Goal: Information Seeking & Learning: Learn about a topic

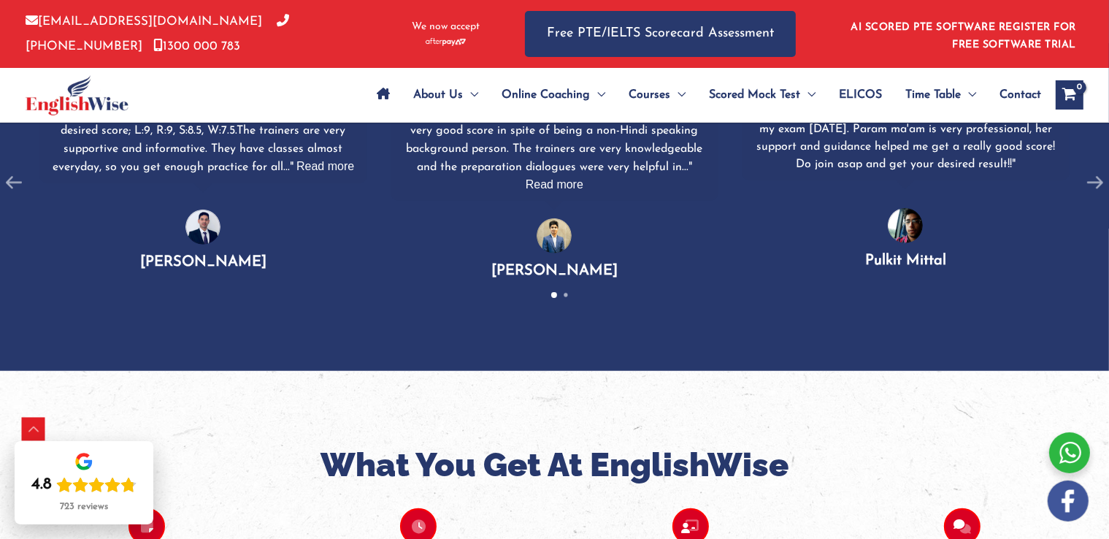
scroll to position [2141, 0]
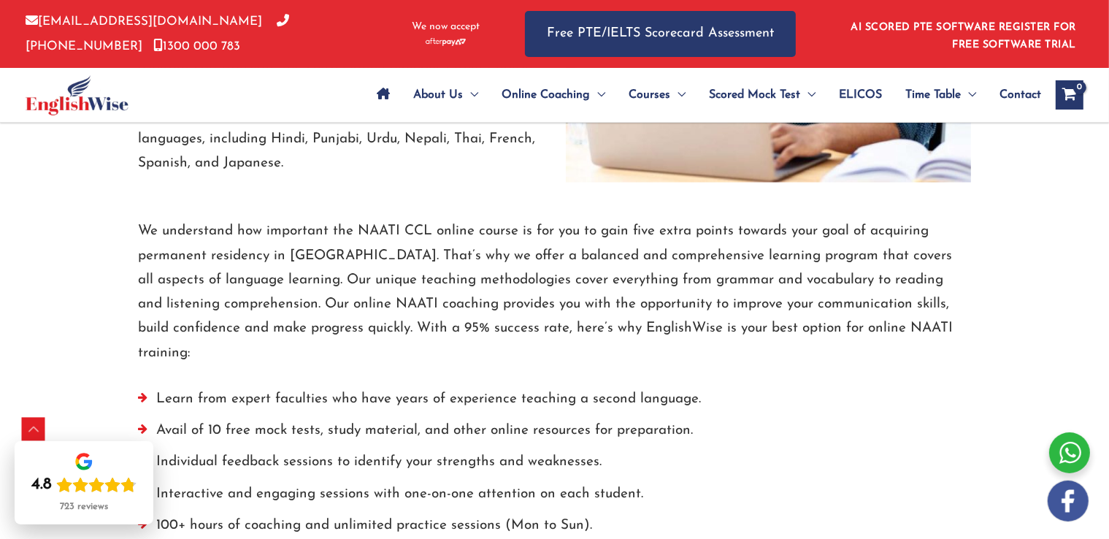
click at [392, 231] on p "We understand how important the NAATI CCL online course is for you to gain five…" at bounding box center [555, 292] width 832 height 146
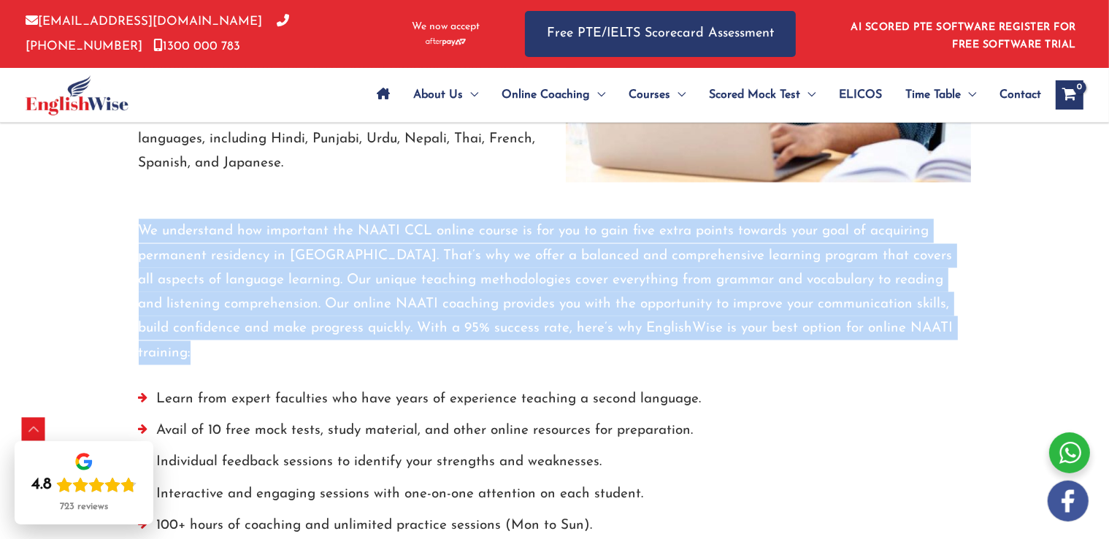
click at [392, 231] on p "We understand how important the NAATI CCL online course is for you to gain five…" at bounding box center [555, 292] width 832 height 146
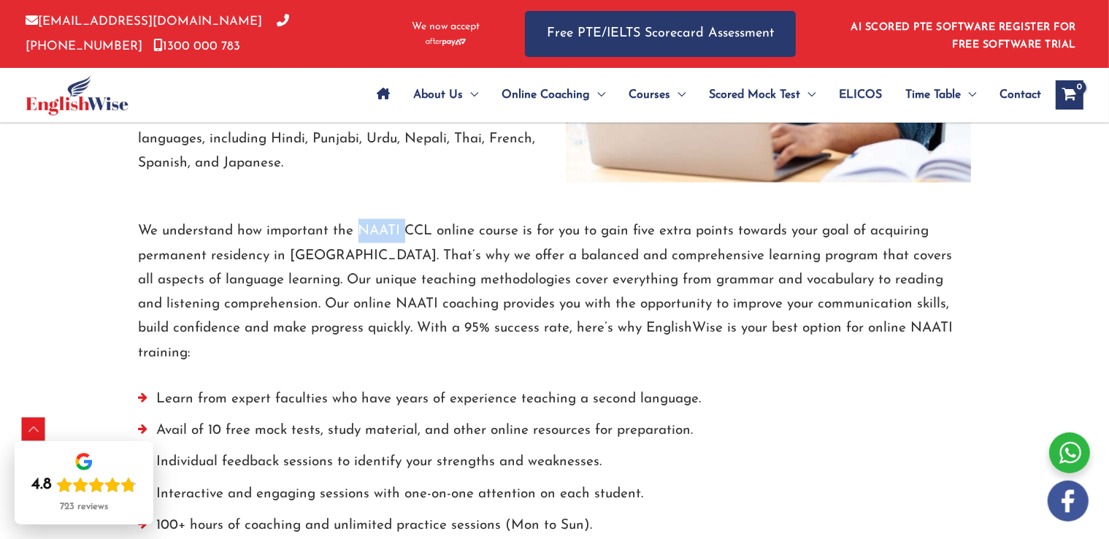
click at [392, 231] on p "We understand how important the NAATI CCL online course is for you to gain five…" at bounding box center [555, 292] width 832 height 146
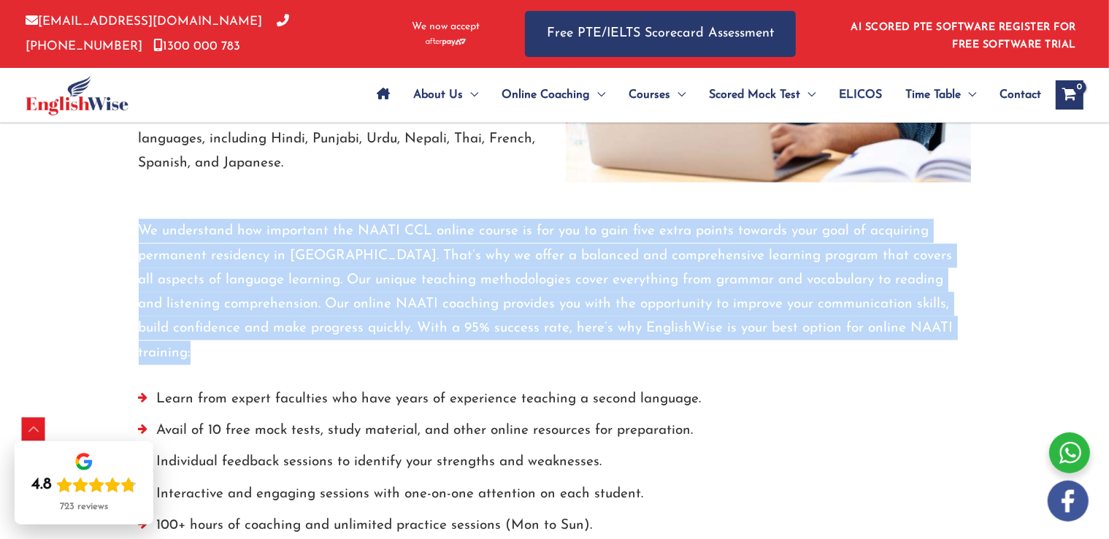
click at [392, 231] on p "We understand how important the NAATI CCL online course is for you to gain five…" at bounding box center [555, 292] width 832 height 146
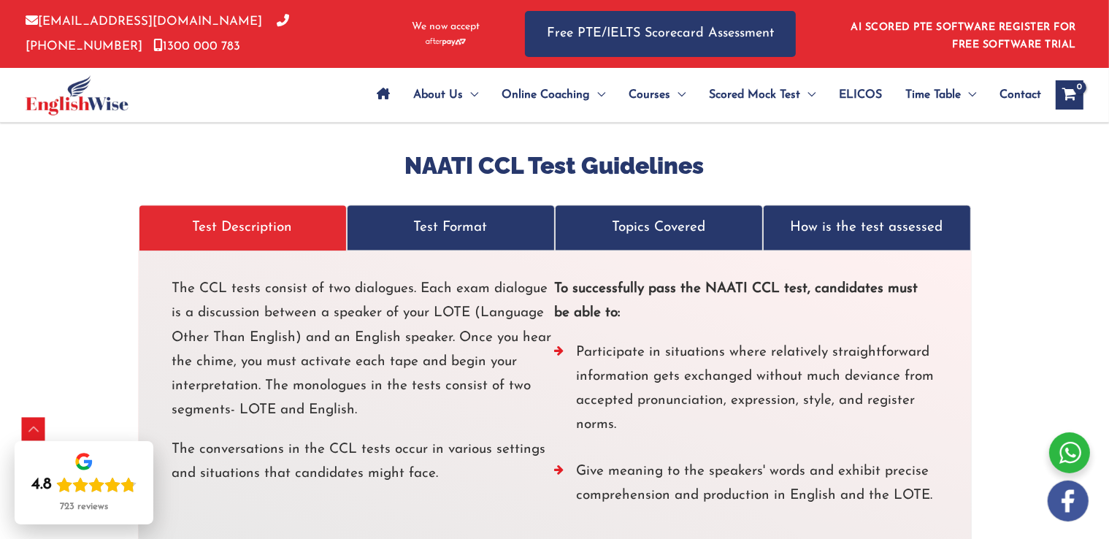
scroll to position [2759, 0]
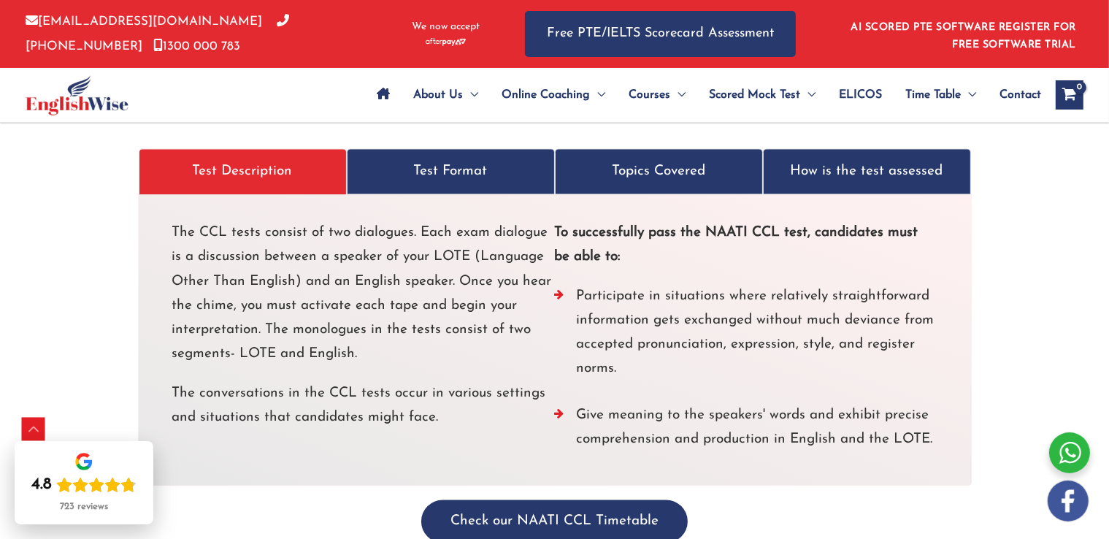
click at [925, 160] on p "How is the test assessed" at bounding box center [866, 172] width 177 height 24
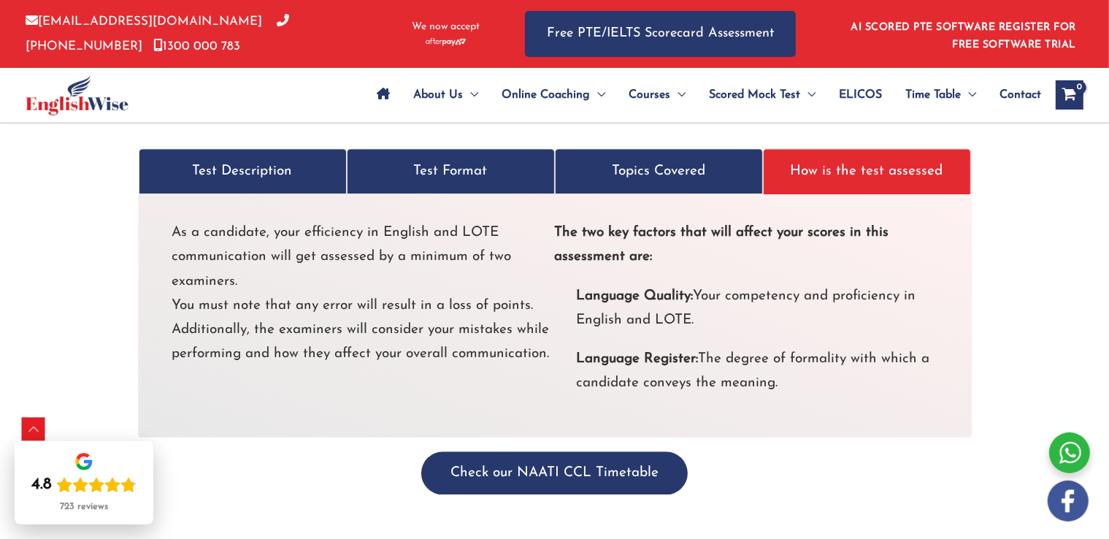
click at [608, 161] on link "Topics Covered" at bounding box center [659, 172] width 208 height 46
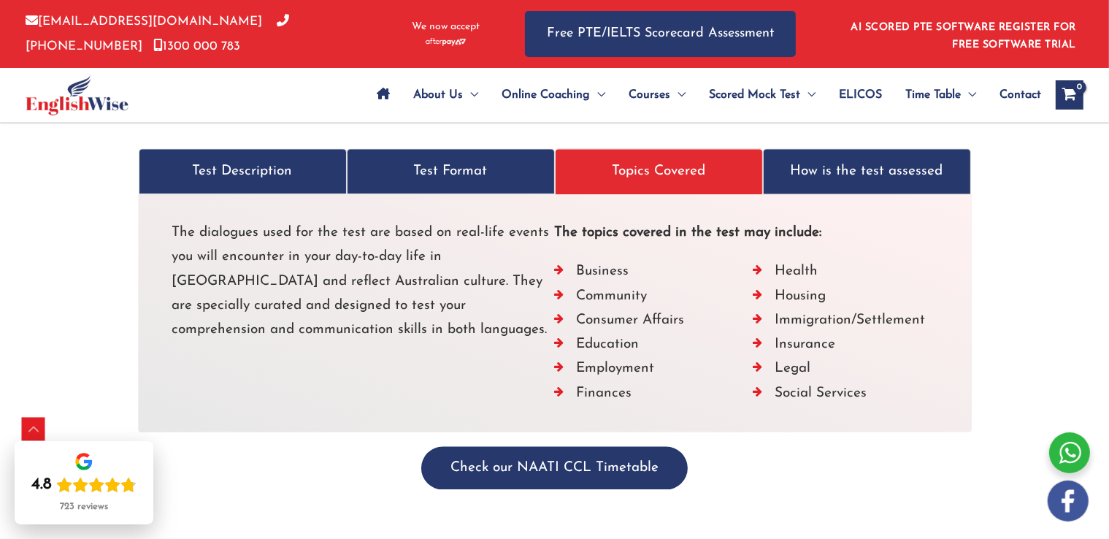
click at [372, 160] on p "Test Format" at bounding box center [450, 172] width 177 height 24
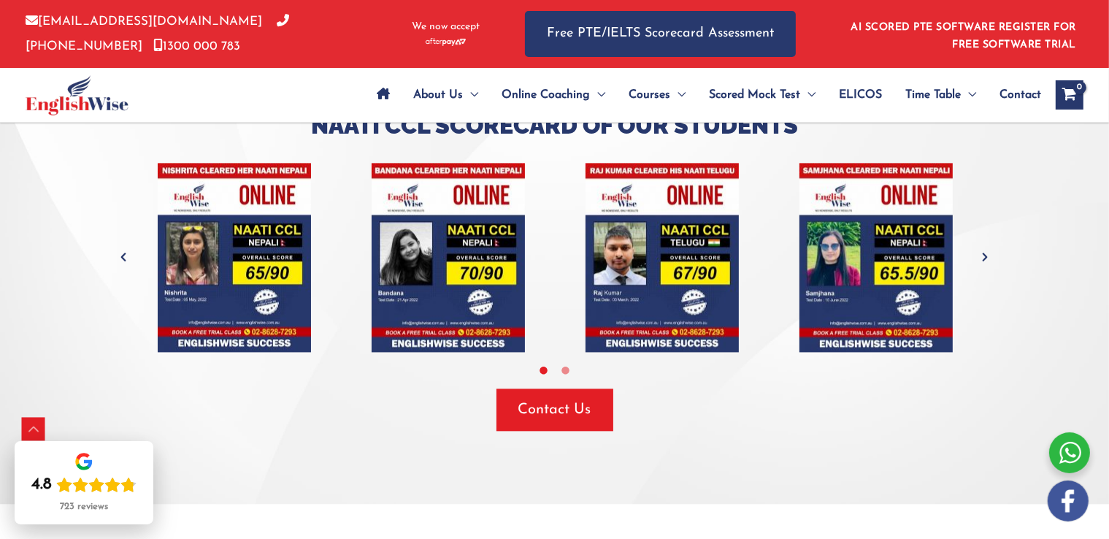
scroll to position [3829, 0]
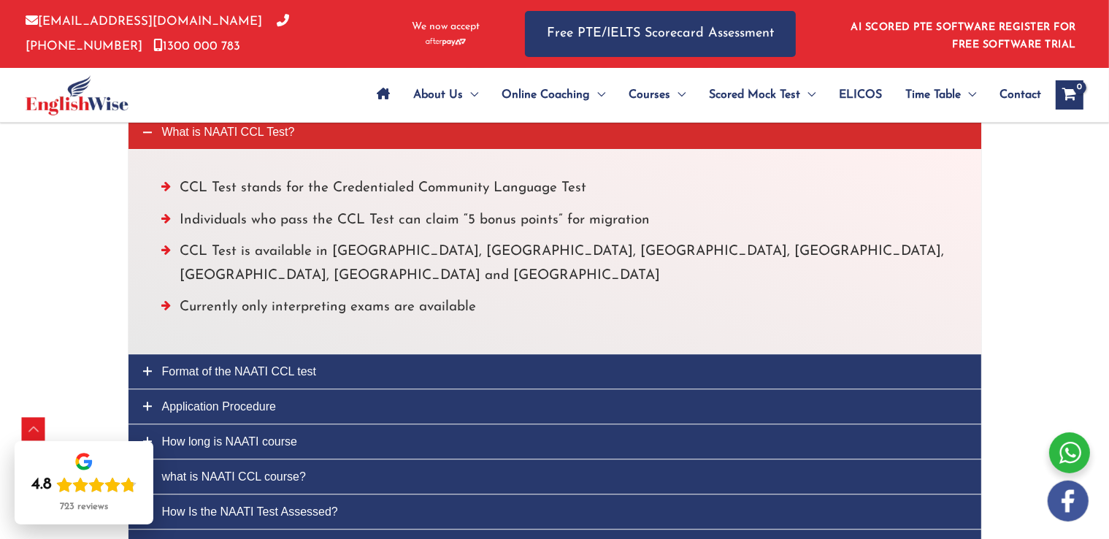
click at [256, 365] on span "Format of the NAATI CCL test" at bounding box center [239, 371] width 155 height 12
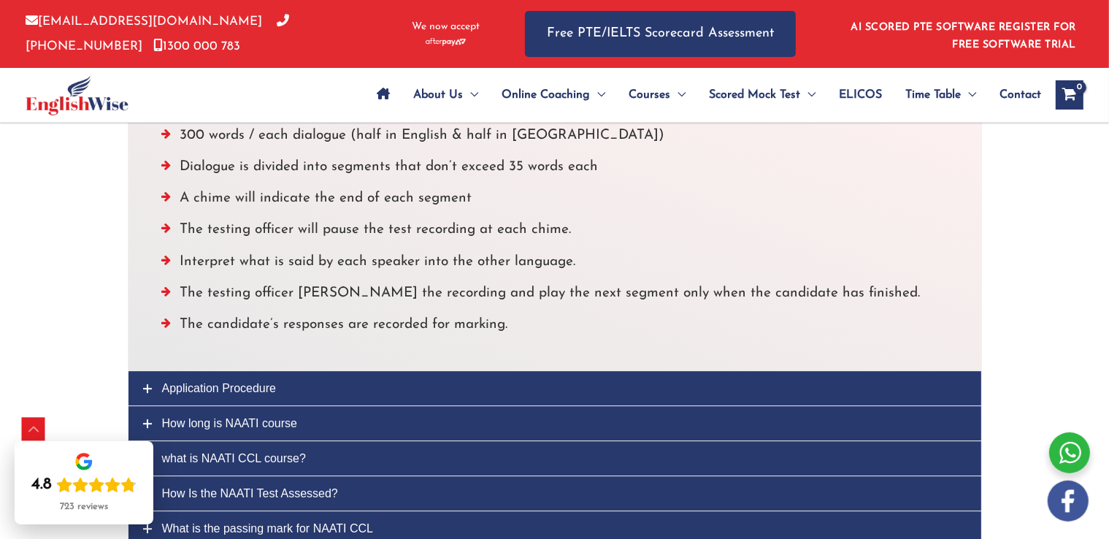
scroll to position [3966, 0]
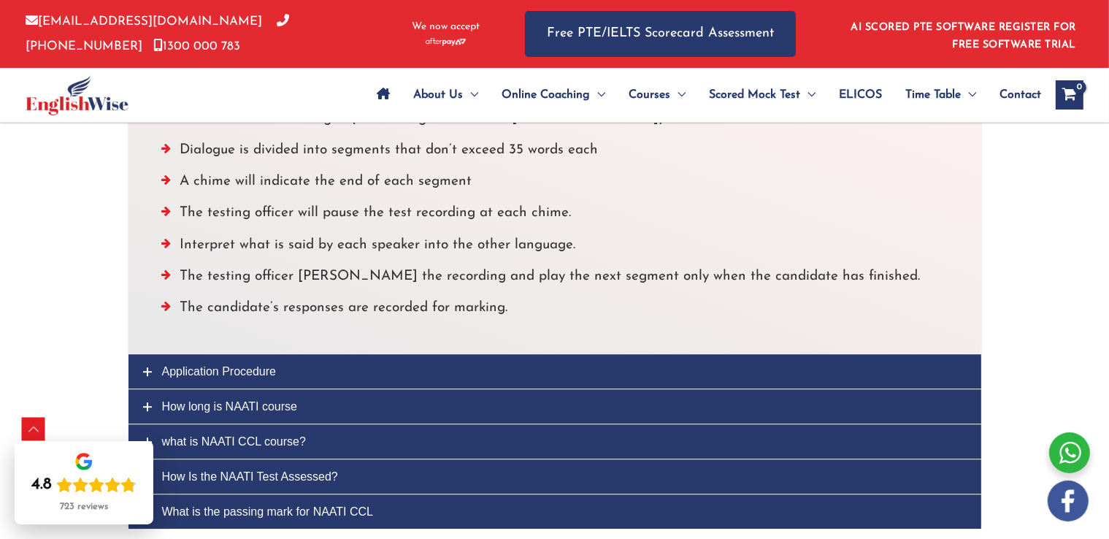
click at [309, 354] on link "Application Procedure" at bounding box center [554, 371] width 852 height 34
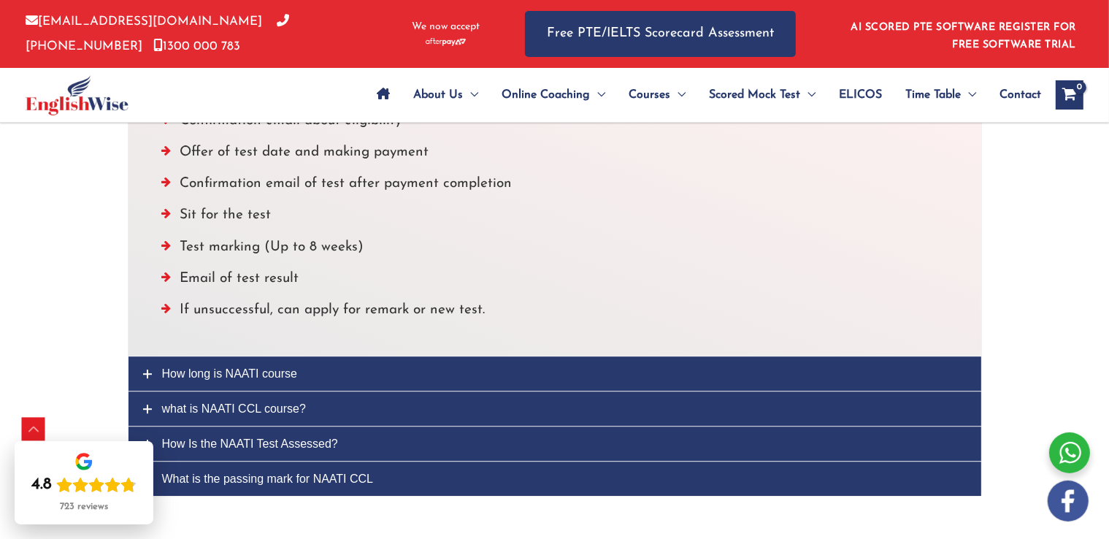
scroll to position [3970, 0]
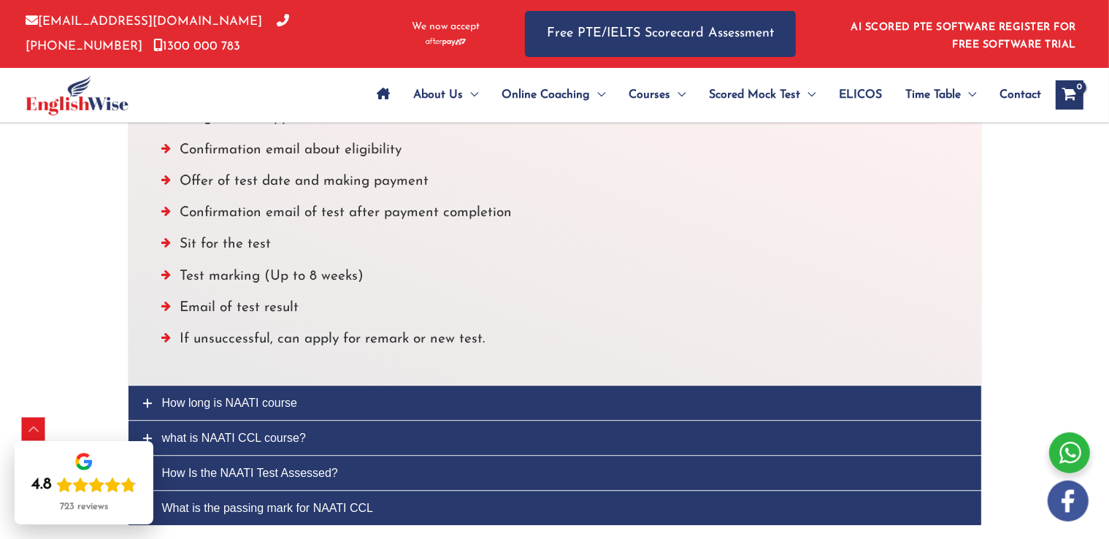
click at [364, 385] on link "How long is NAATI course" at bounding box center [554, 402] width 852 height 34
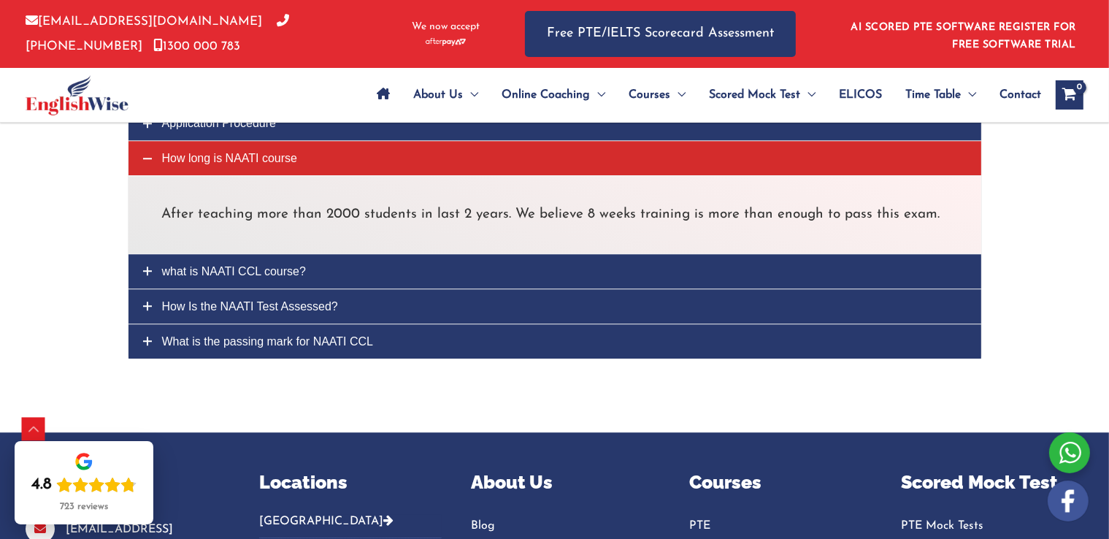
scroll to position [3897, 0]
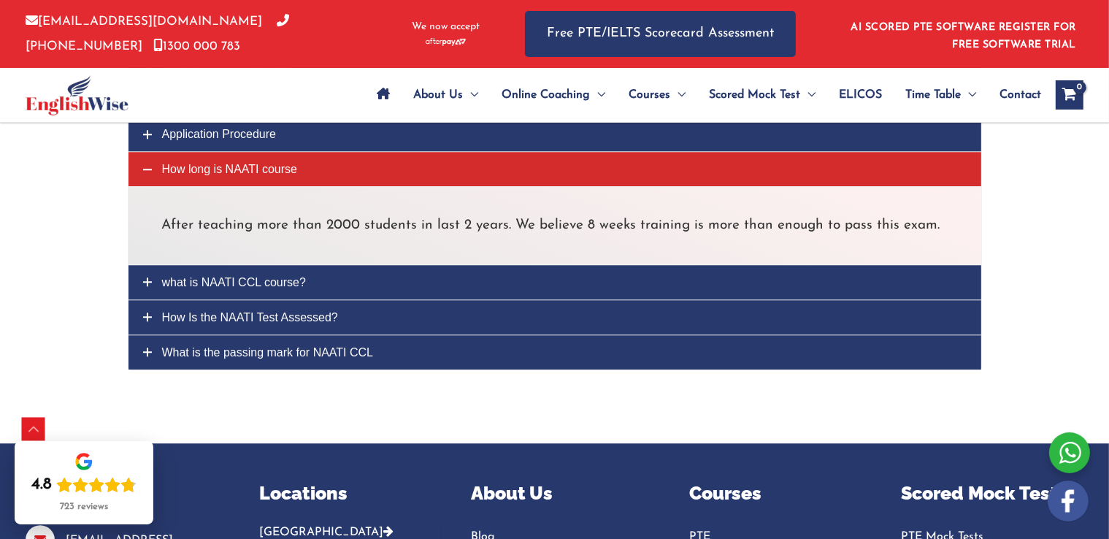
click at [269, 276] on span "what is NAATI CCL course?" at bounding box center [234, 282] width 144 height 12
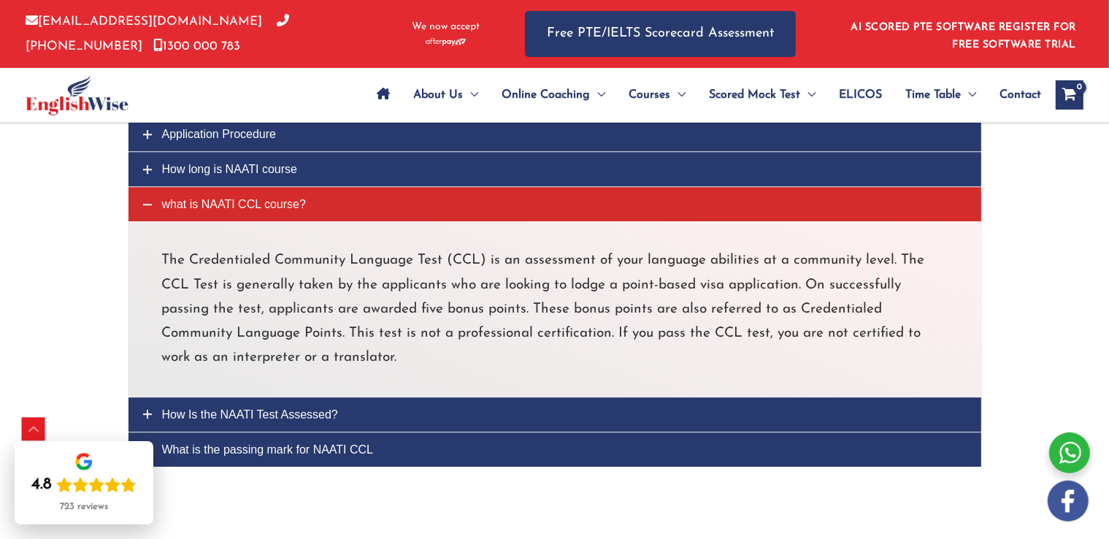
click at [428, 397] on link "How Is the NAATI Test Assessed?" at bounding box center [554, 414] width 852 height 34
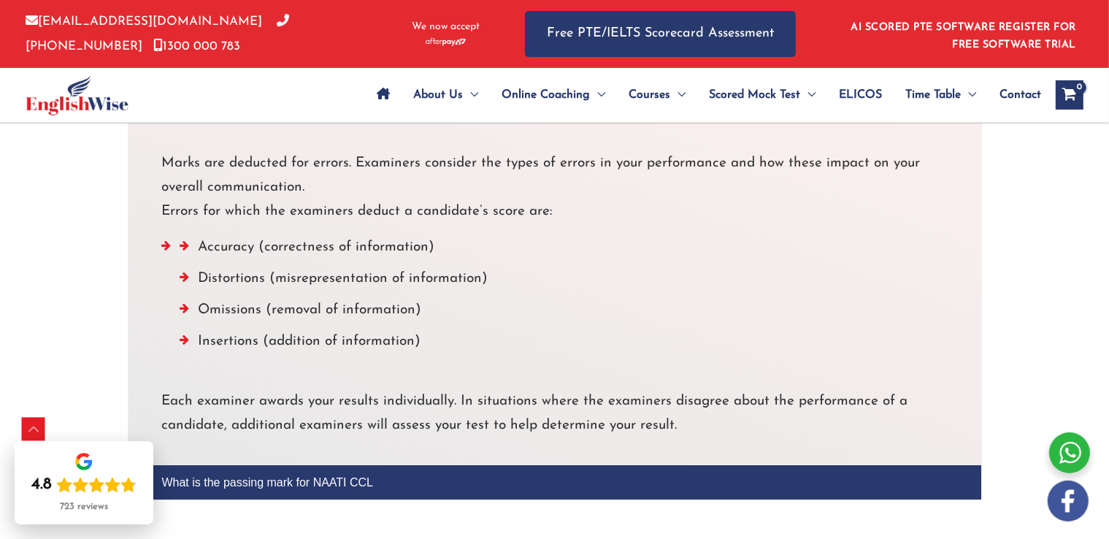
scroll to position [4167, 0]
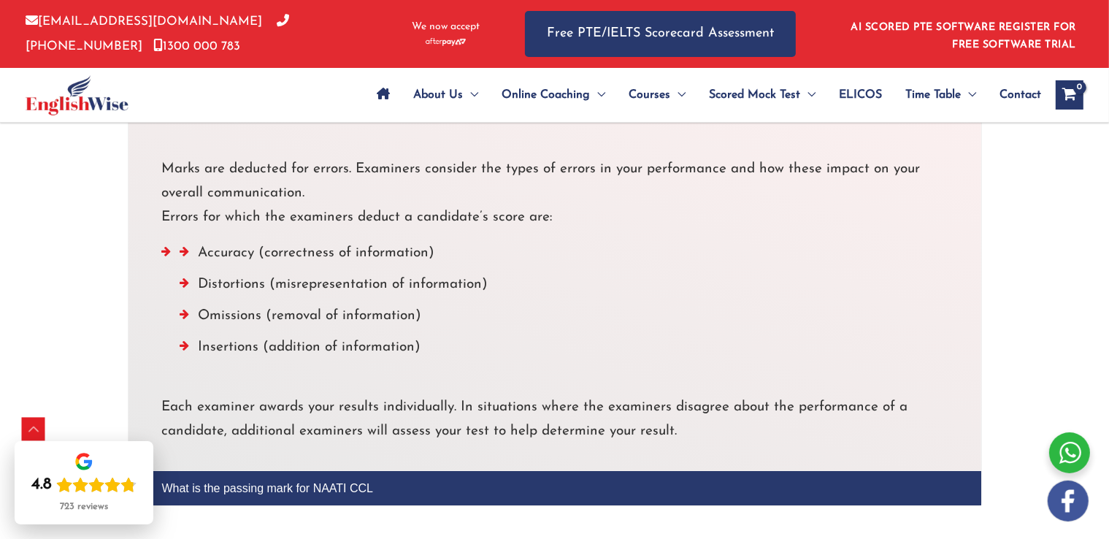
click at [258, 482] on span "What is the passing mark for NAATI CCL" at bounding box center [268, 488] width 212 height 12
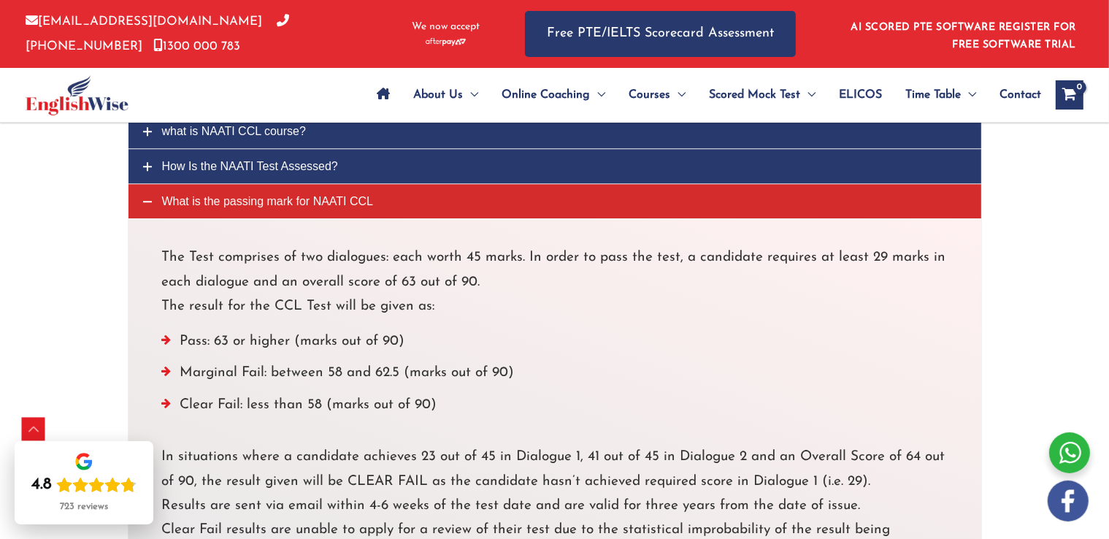
scroll to position [4069, 0]
